Goal: Obtain resource: Download file/media

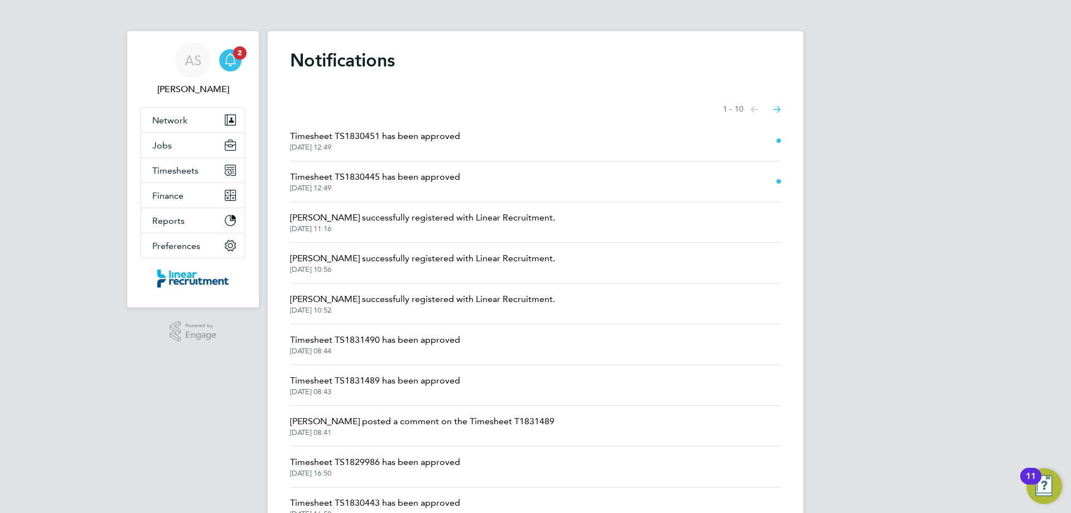
click at [379, 131] on span "Timesheet TS1830451 has been approved" at bounding box center [375, 135] width 170 height 13
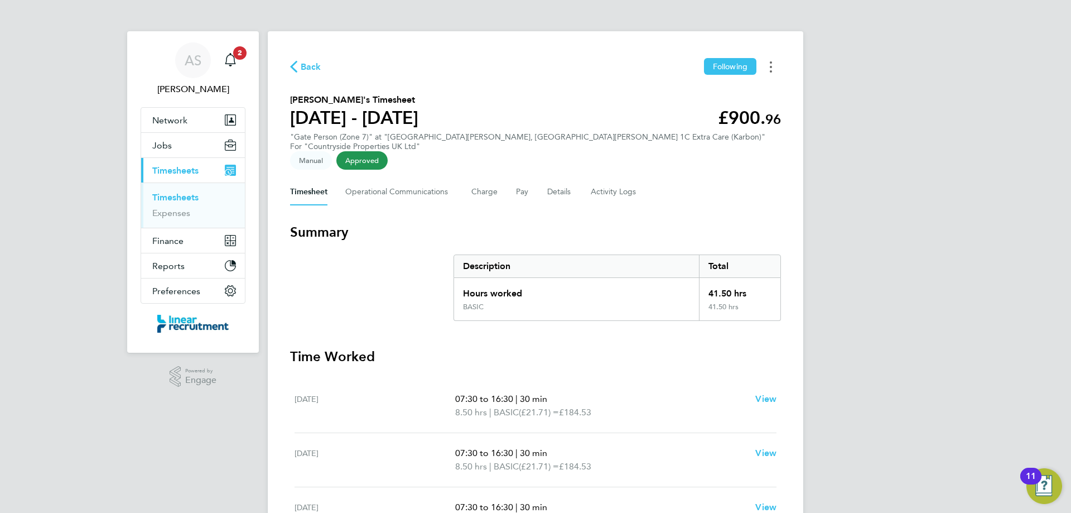
click at [776, 66] on button "Timesheets Menu" at bounding box center [771, 66] width 20 height 17
click at [696, 95] on link "Download timesheet" at bounding box center [714, 91] width 134 height 22
click at [235, 69] on div "Main navigation" at bounding box center [230, 60] width 22 height 22
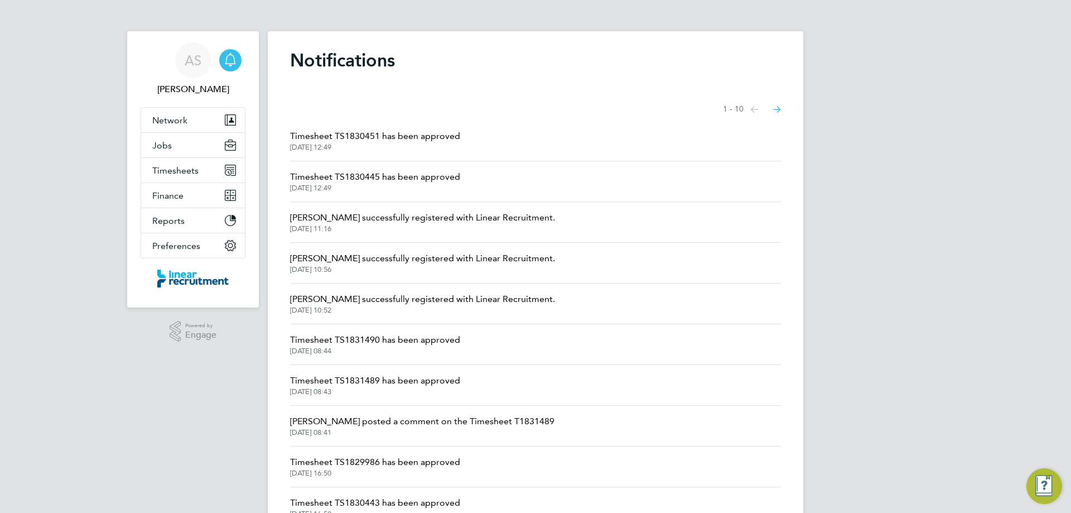
click at [370, 142] on span "Timesheet TS1830451 has been approved" at bounding box center [375, 135] width 170 height 13
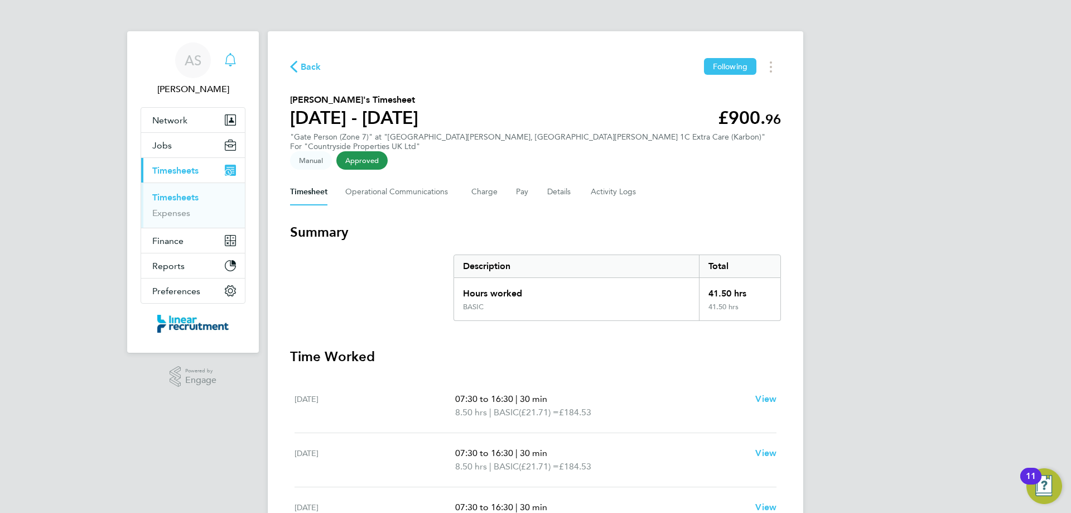
click at [230, 60] on icon "Main navigation" at bounding box center [230, 59] width 13 height 13
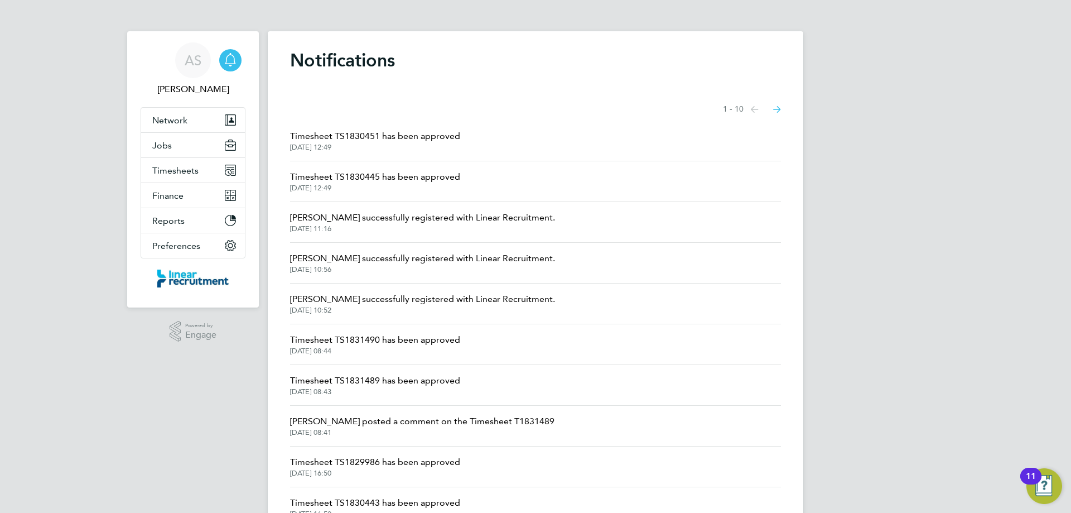
click at [337, 172] on span "Timesheet TS1830445 has been approved" at bounding box center [375, 176] width 170 height 13
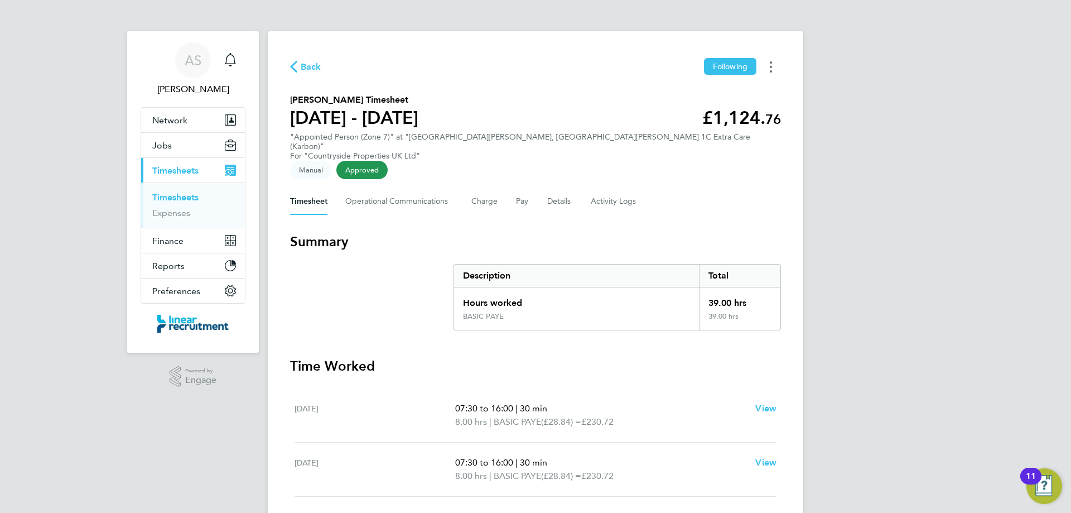
click at [772, 69] on button "Timesheets Menu" at bounding box center [771, 66] width 20 height 17
click at [705, 99] on link "Download timesheet" at bounding box center [714, 91] width 134 height 22
click at [178, 197] on link "Timesheets" at bounding box center [175, 197] width 46 height 11
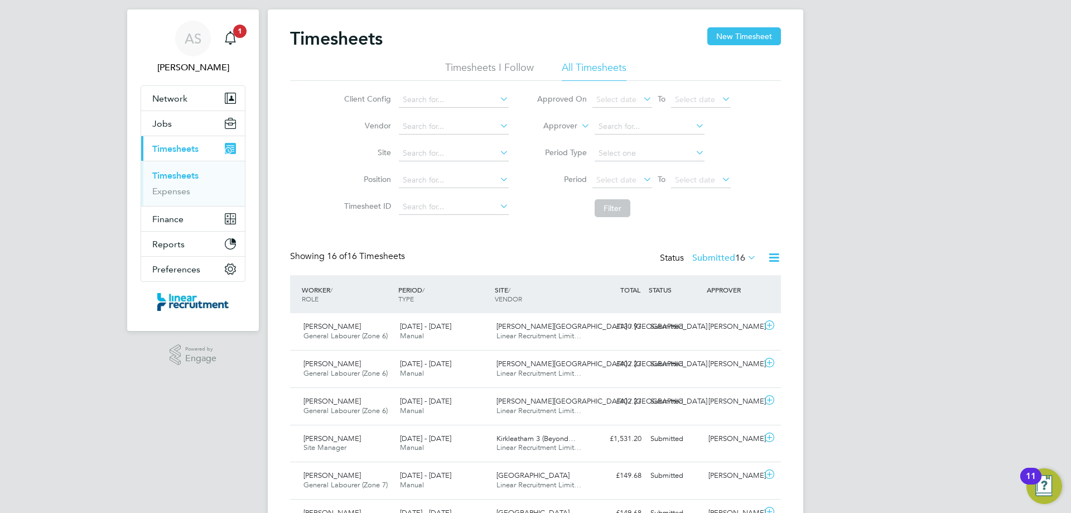
click at [725, 260] on label "Submitted 16" at bounding box center [724, 257] width 64 height 11
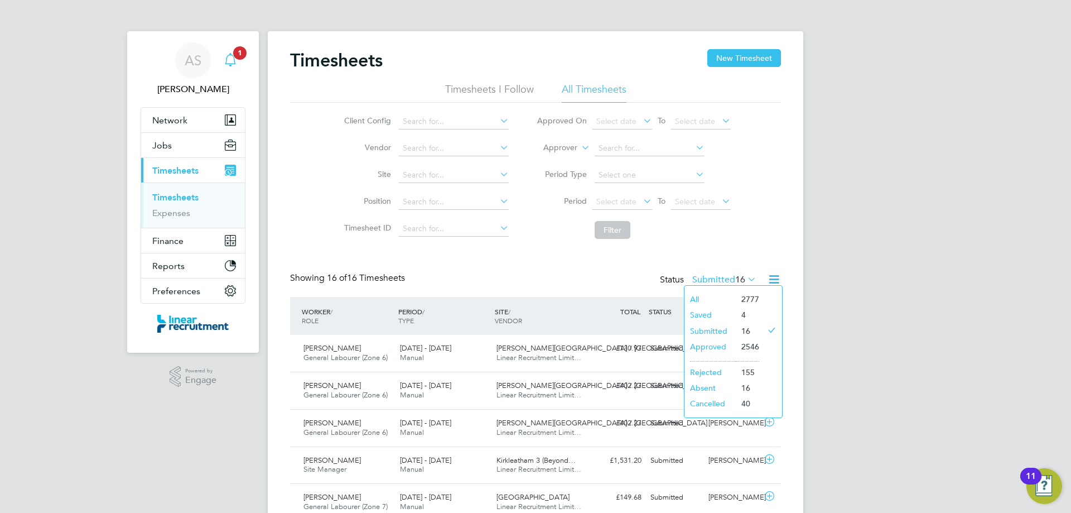
click at [232, 50] on div "Main navigation" at bounding box center [230, 60] width 22 height 22
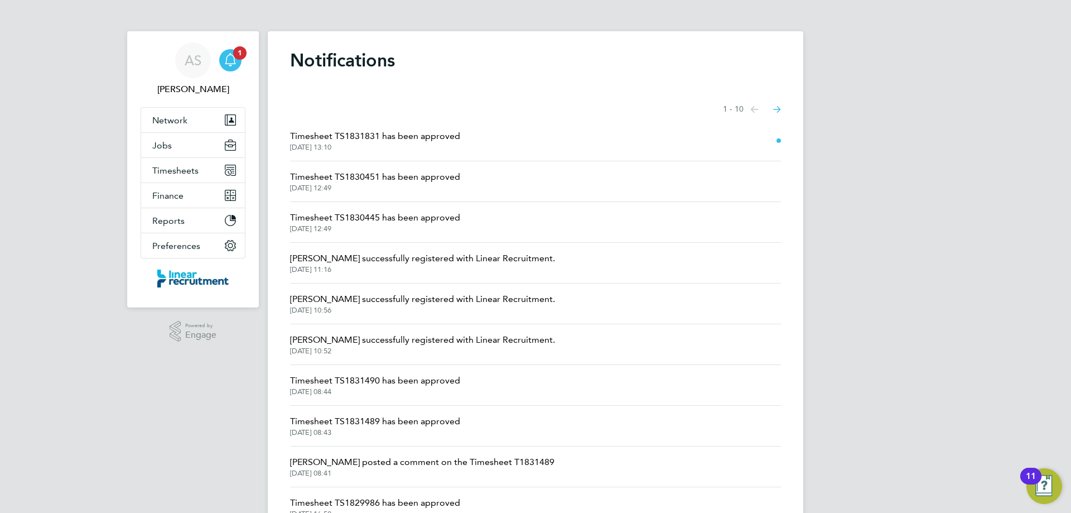
click at [377, 139] on span "Timesheet TS1831831 has been approved" at bounding box center [375, 135] width 170 height 13
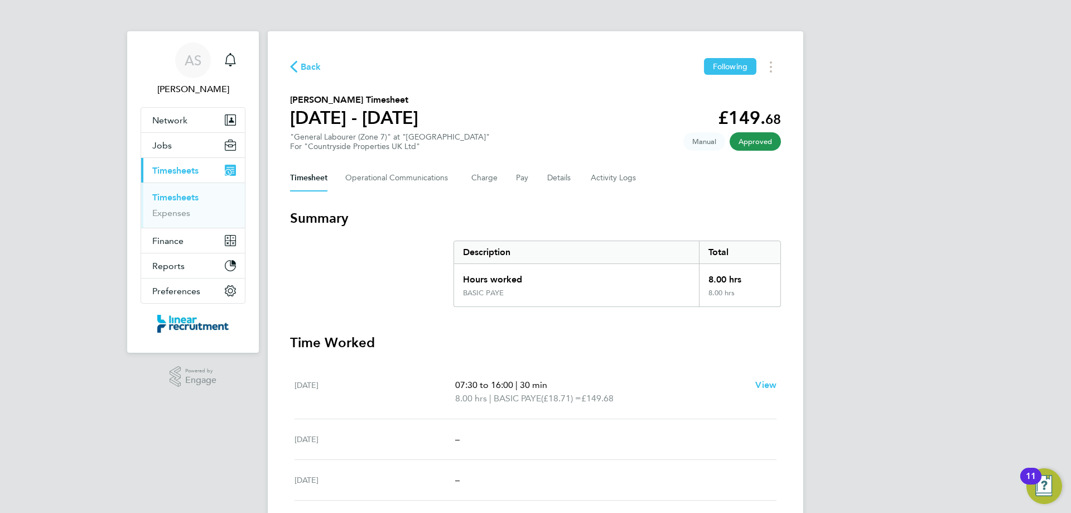
click at [636, 171] on div "Timesheet Operational Communications Charge Pay Details Activity Logs" at bounding box center [535, 178] width 491 height 27
click at [622, 177] on Logs-tab "Activity Logs" at bounding box center [614, 178] width 47 height 27
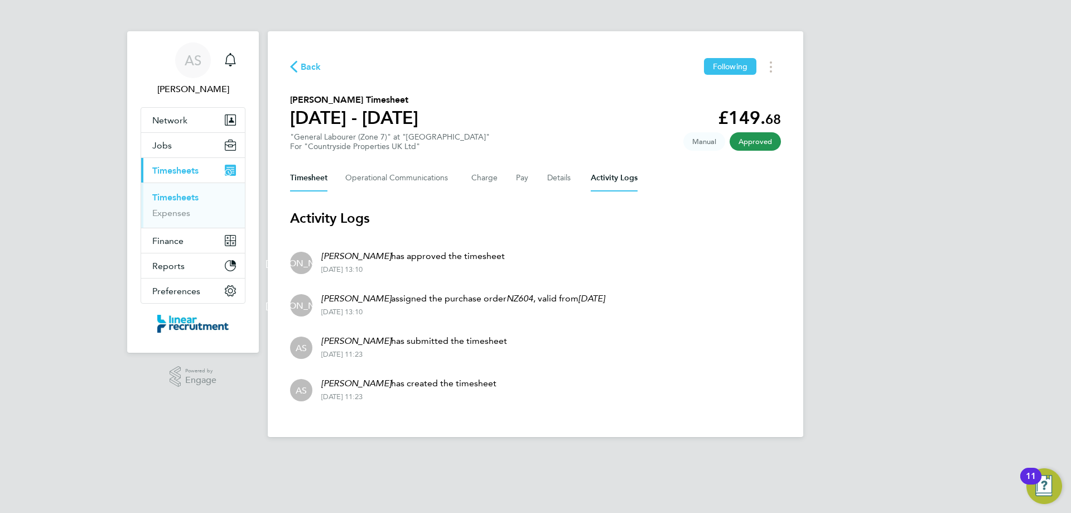
click at [319, 185] on button "Timesheet" at bounding box center [308, 178] width 37 height 27
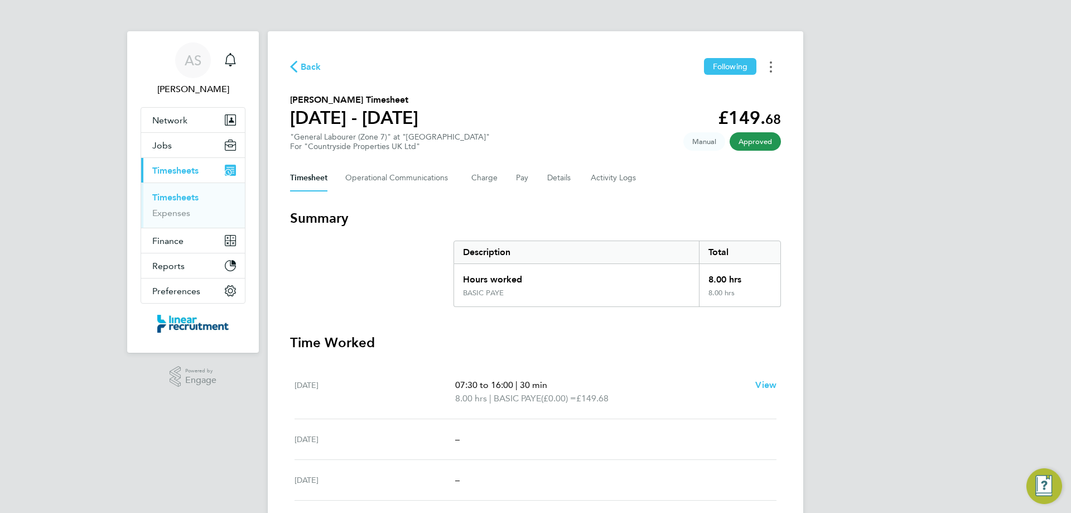
click at [768, 66] on button "Timesheets Menu" at bounding box center [771, 66] width 20 height 17
click at [744, 94] on link "Download timesheet" at bounding box center [714, 91] width 134 height 22
click at [232, 48] on link "Notifications 2" at bounding box center [230, 60] width 22 height 36
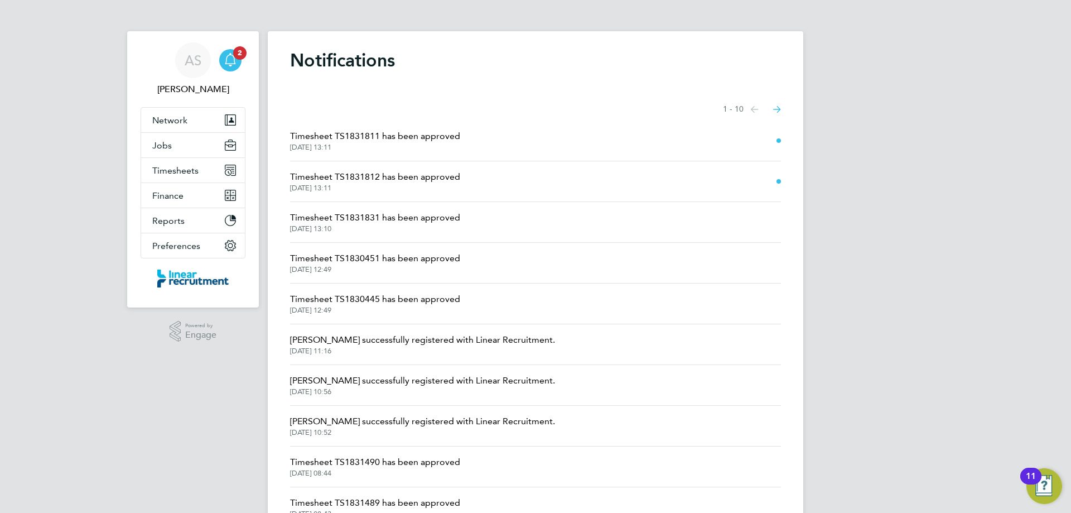
click at [368, 178] on span "Timesheet TS1831812 has been approved" at bounding box center [375, 176] width 170 height 13
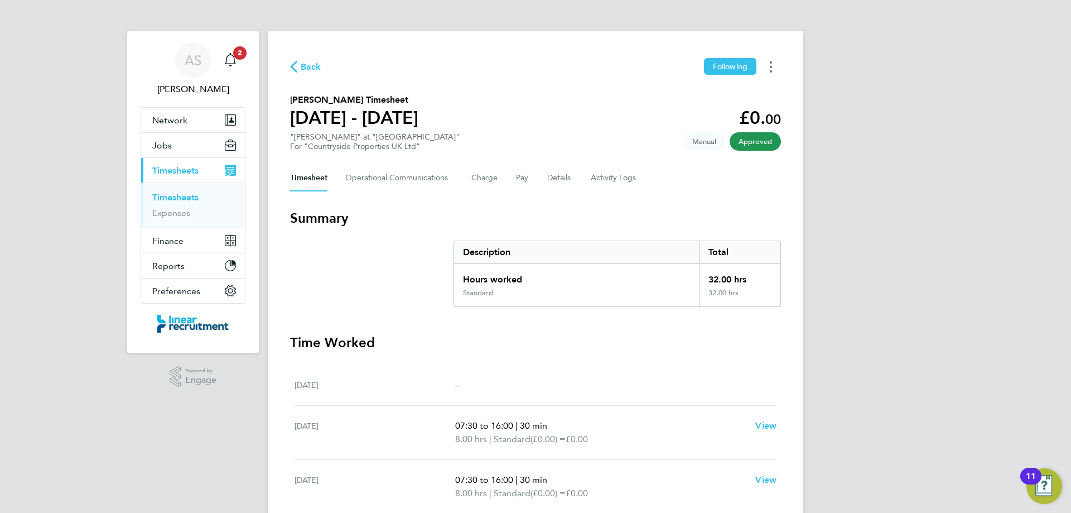
click at [768, 68] on button "Timesheets Menu" at bounding box center [771, 66] width 20 height 17
click at [716, 89] on link "Download timesheet" at bounding box center [714, 91] width 134 height 22
click at [238, 59] on div "Main navigation" at bounding box center [230, 60] width 22 height 22
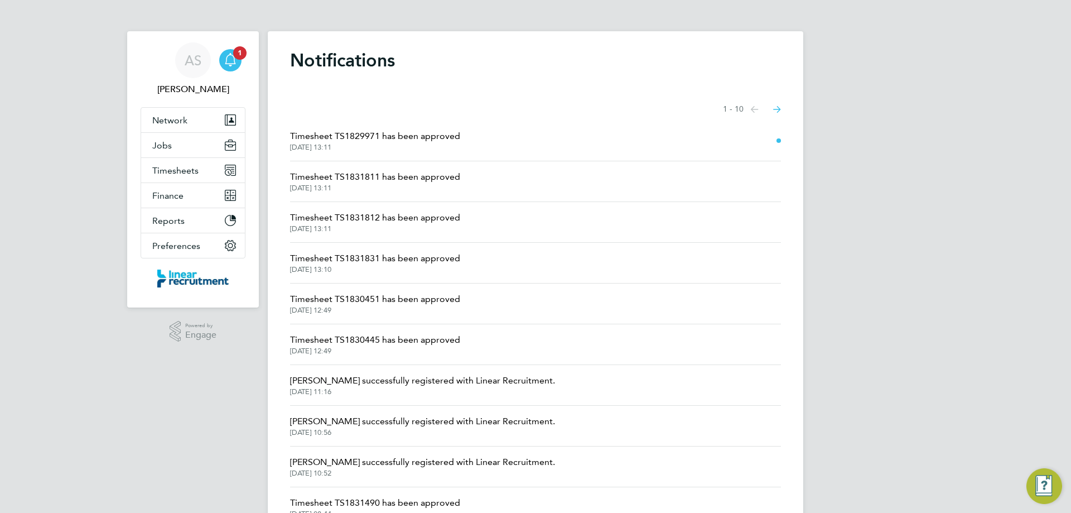
click at [403, 132] on span "Timesheet TS1829971 has been approved" at bounding box center [375, 135] width 170 height 13
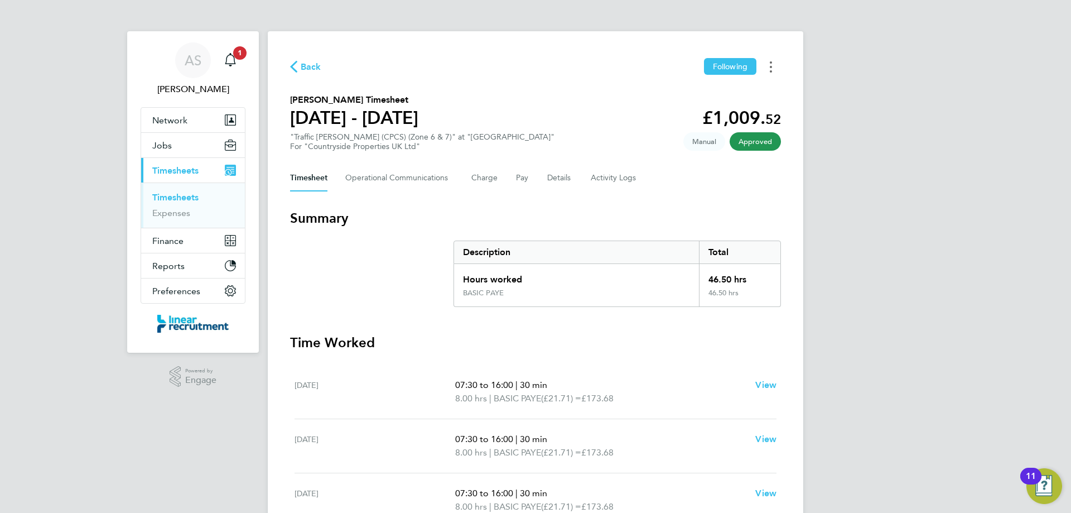
click at [778, 75] on button "Timesheets Menu" at bounding box center [771, 66] width 20 height 17
click at [714, 97] on link "Download timesheet" at bounding box center [714, 91] width 134 height 22
click at [231, 50] on div "Main navigation" at bounding box center [230, 60] width 22 height 22
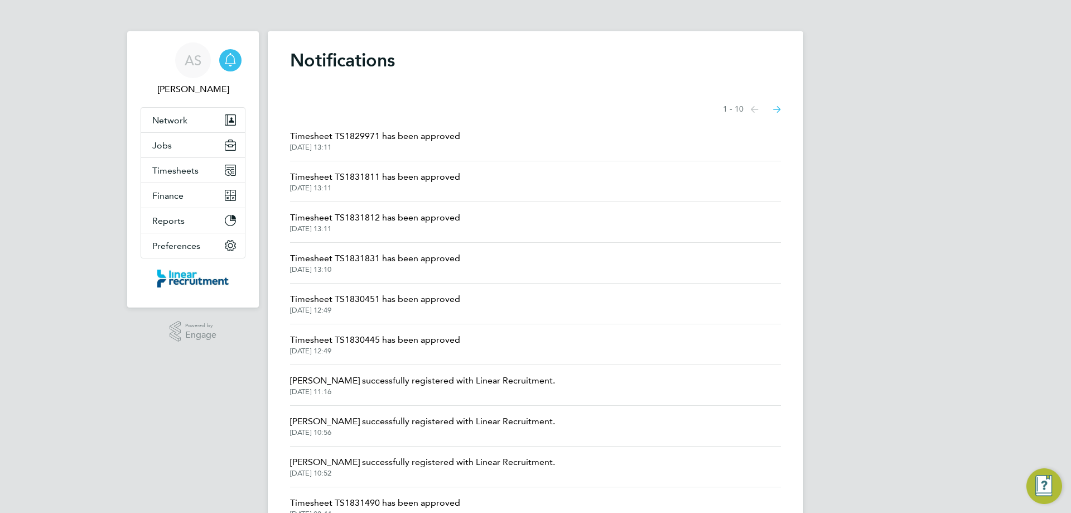
click at [383, 176] on span "Timesheet TS1831811 has been approved" at bounding box center [375, 176] width 170 height 13
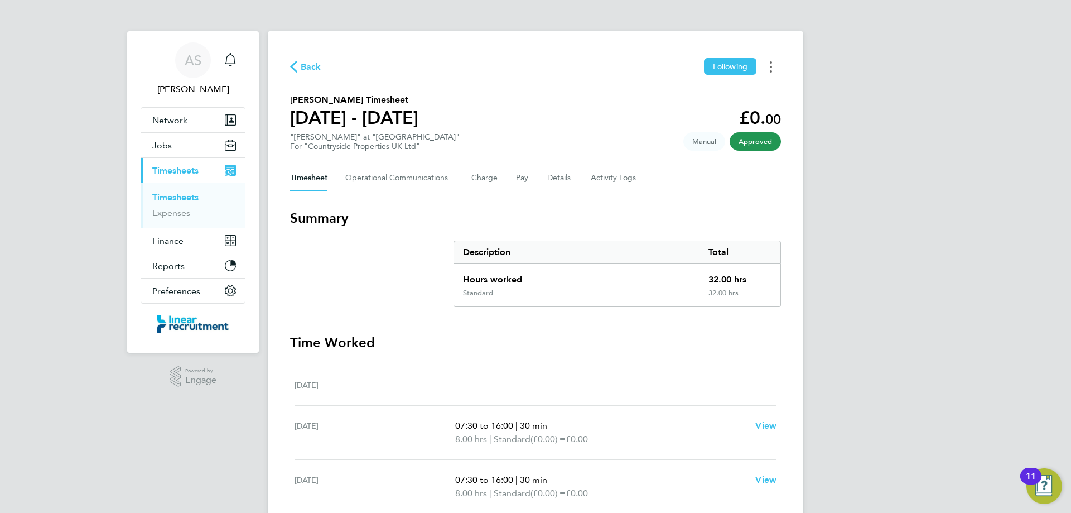
click at [771, 67] on circle "Timesheets Menu" at bounding box center [771, 67] width 2 height 2
click at [744, 91] on link "Download timesheet" at bounding box center [714, 91] width 134 height 22
